Goal: Navigation & Orientation: Understand site structure

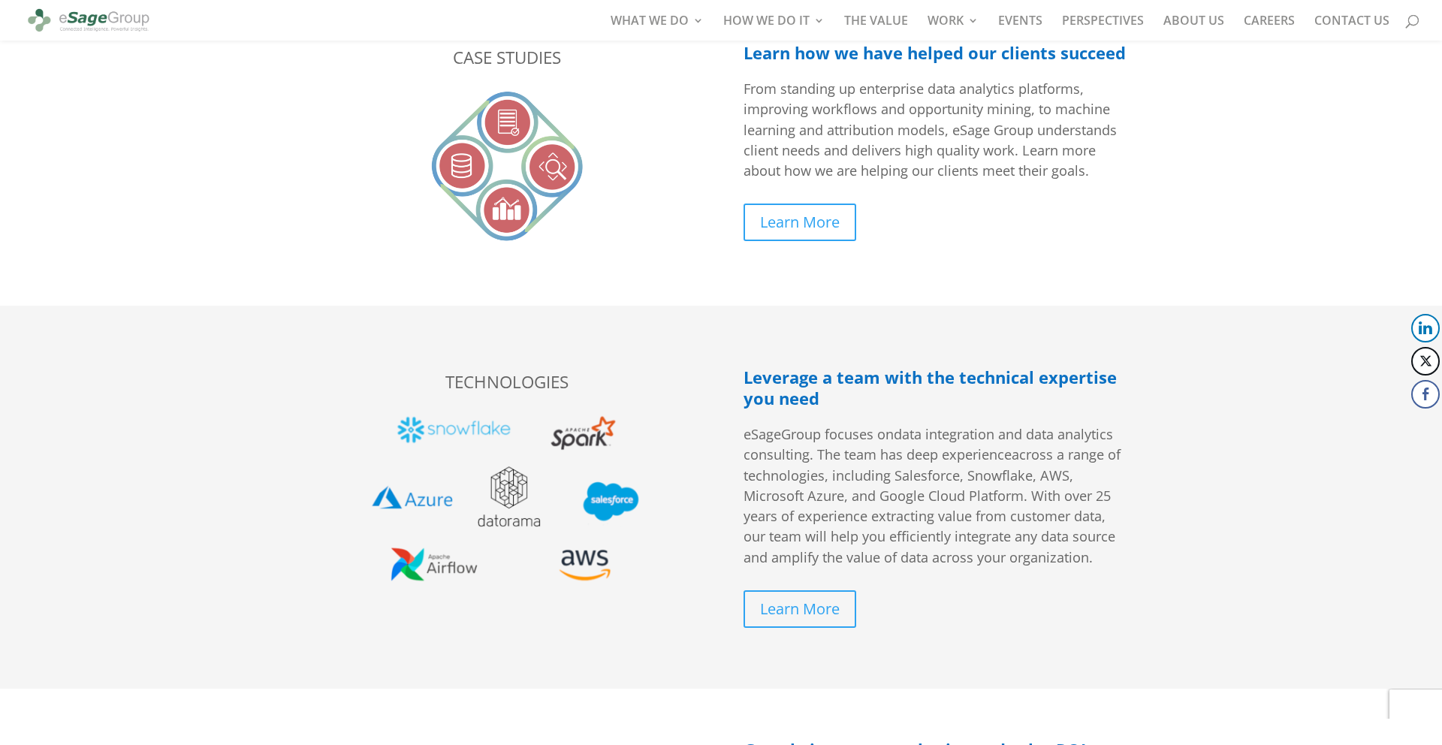
scroll to position [2775, 0]
click at [1282, 29] on link "CAREERS" at bounding box center [1269, 28] width 51 height 26
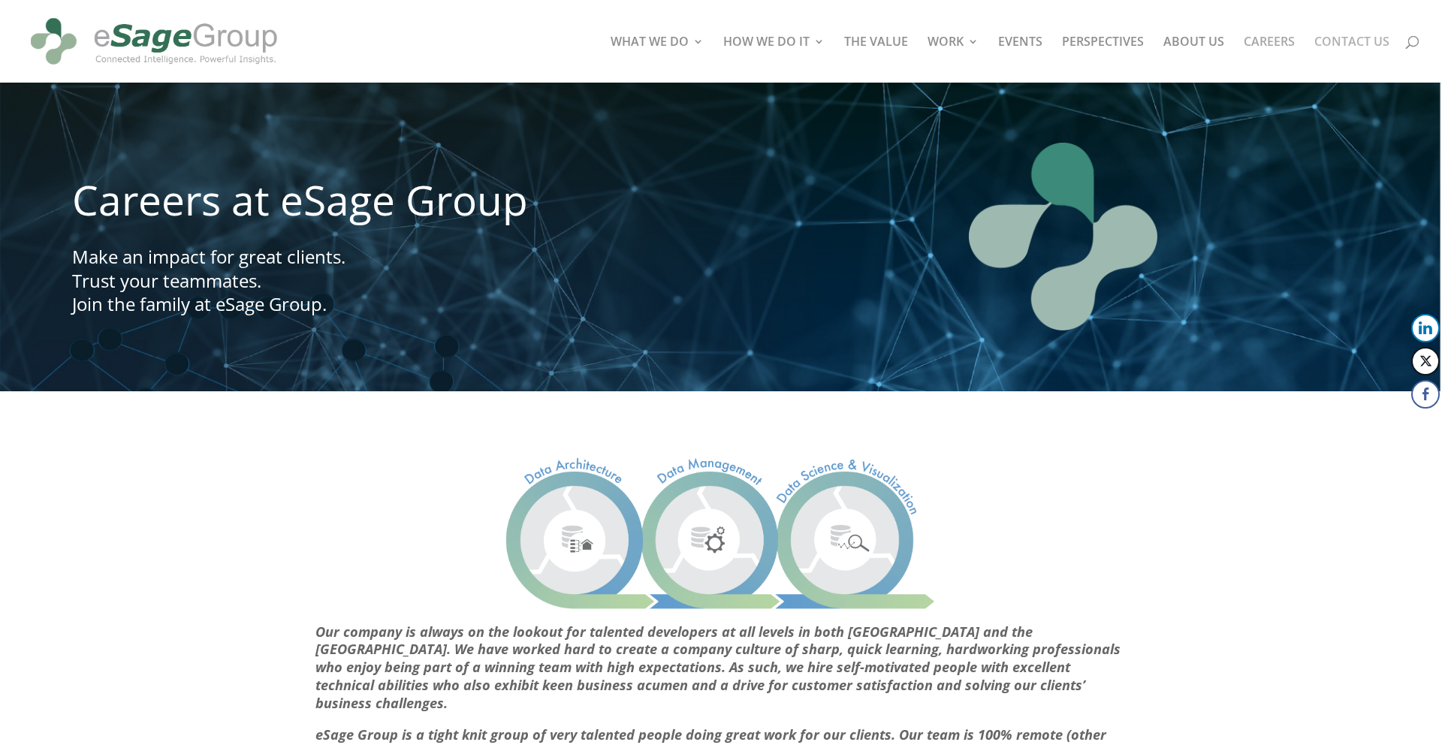
click at [1349, 38] on link "CONTACT US" at bounding box center [1351, 59] width 75 height 47
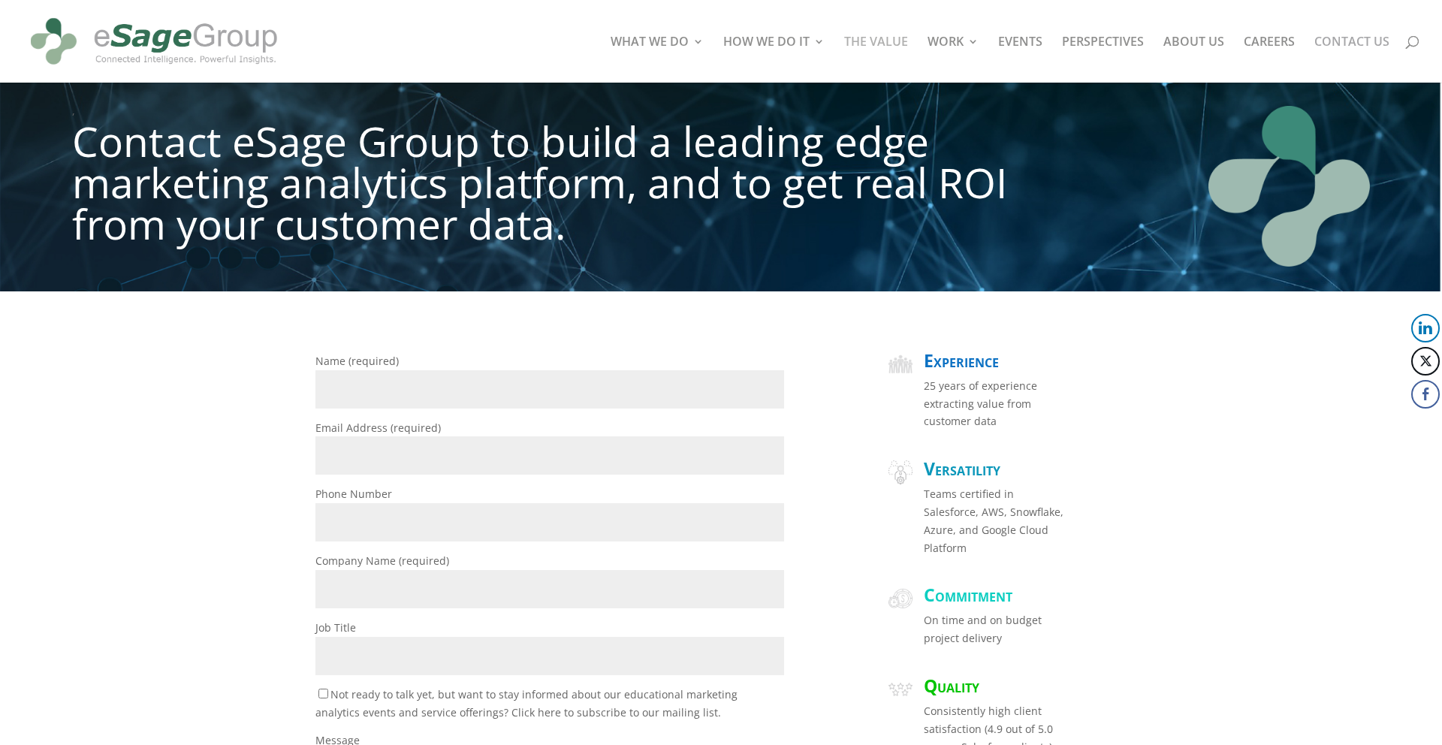
click at [876, 38] on link "THE VALUE" at bounding box center [876, 59] width 64 height 47
